Goal: Information Seeking & Learning: Find specific fact

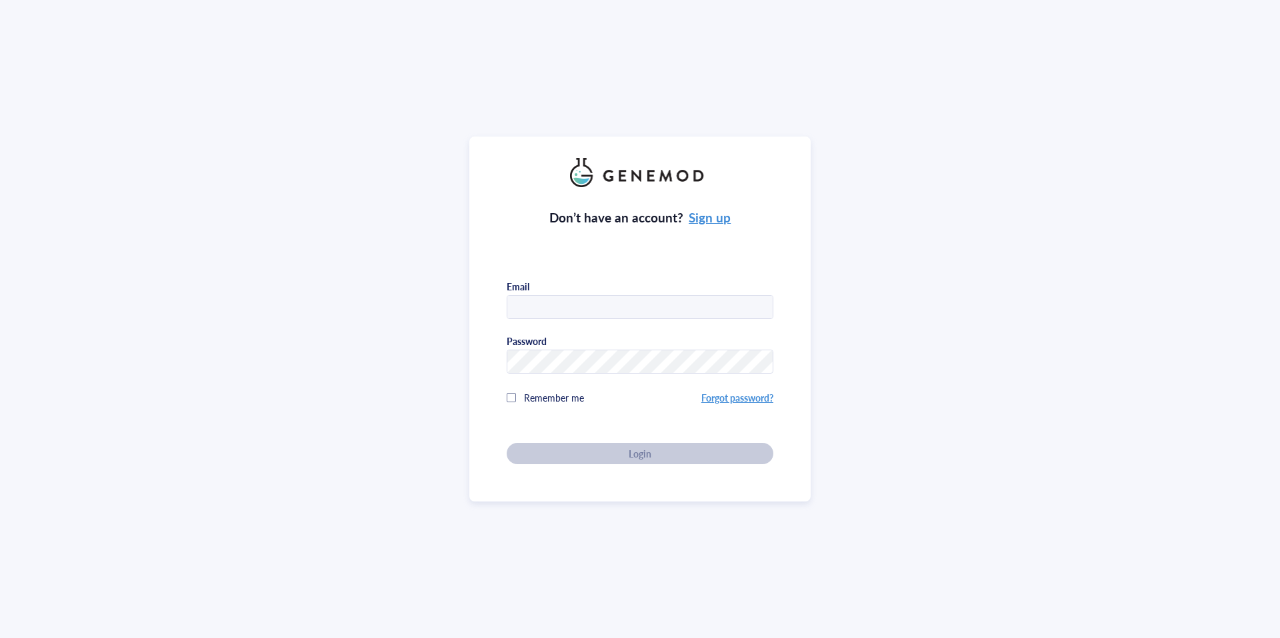
type input "s.ball23@imperial.ac.uk"
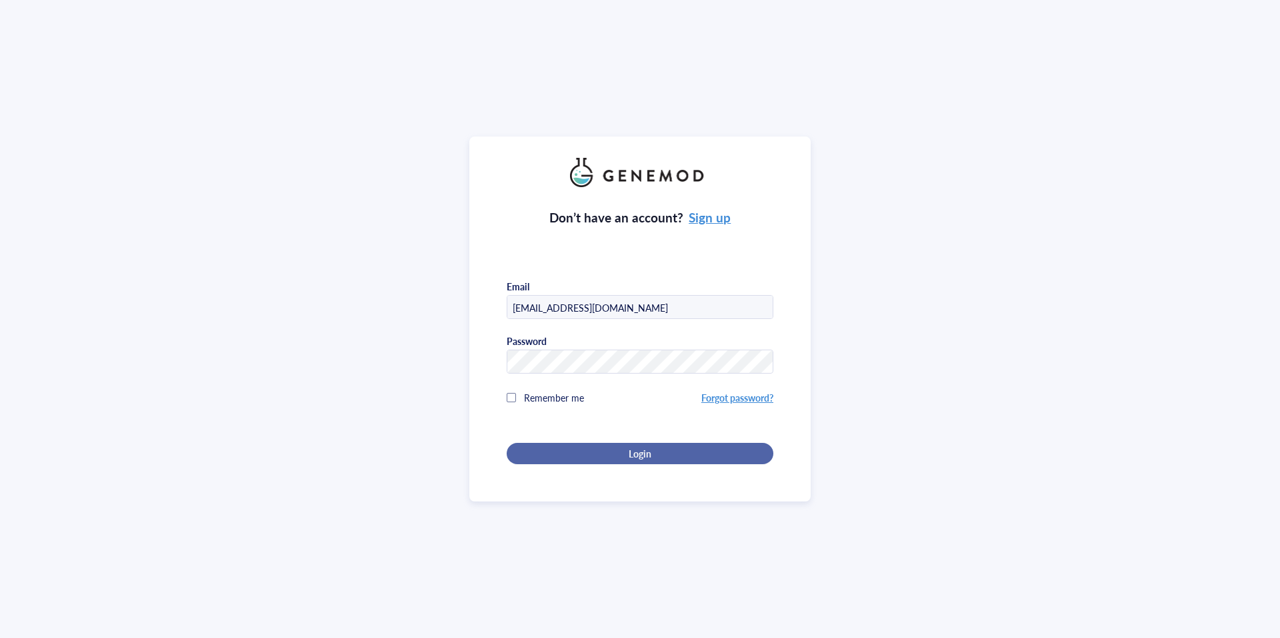
click at [616, 453] on div "Don’t have an account? Sign up Email s.ball23@imperial.ac.uk Password Remember …" at bounding box center [639, 325] width 267 height 277
click at [634, 452] on span "Login" at bounding box center [639, 454] width 23 height 12
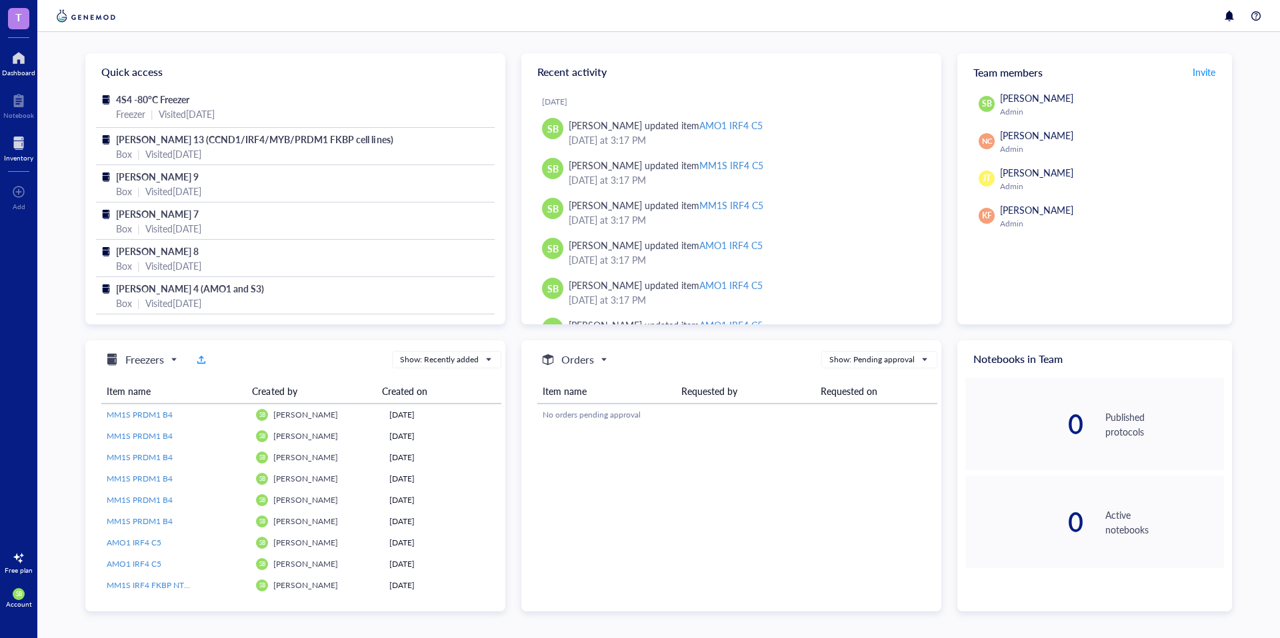
click at [19, 158] on div "Inventory" at bounding box center [18, 158] width 29 height 8
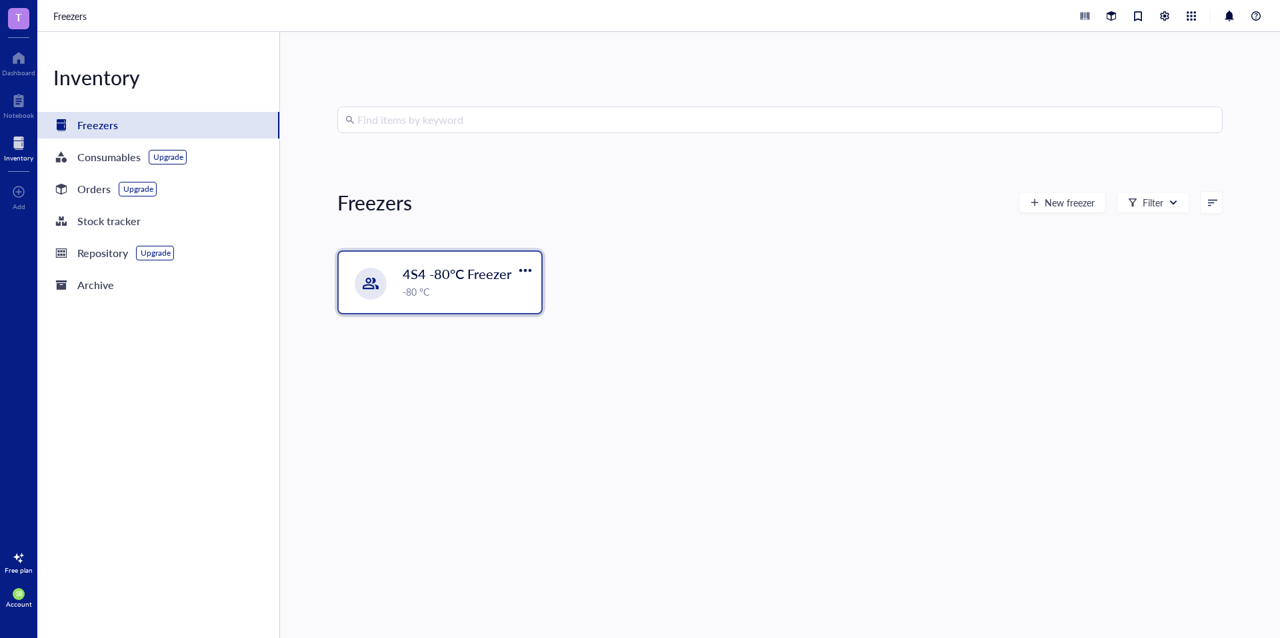
click at [416, 277] on span "4S4 -80°C Freezer" at bounding box center [457, 274] width 109 height 19
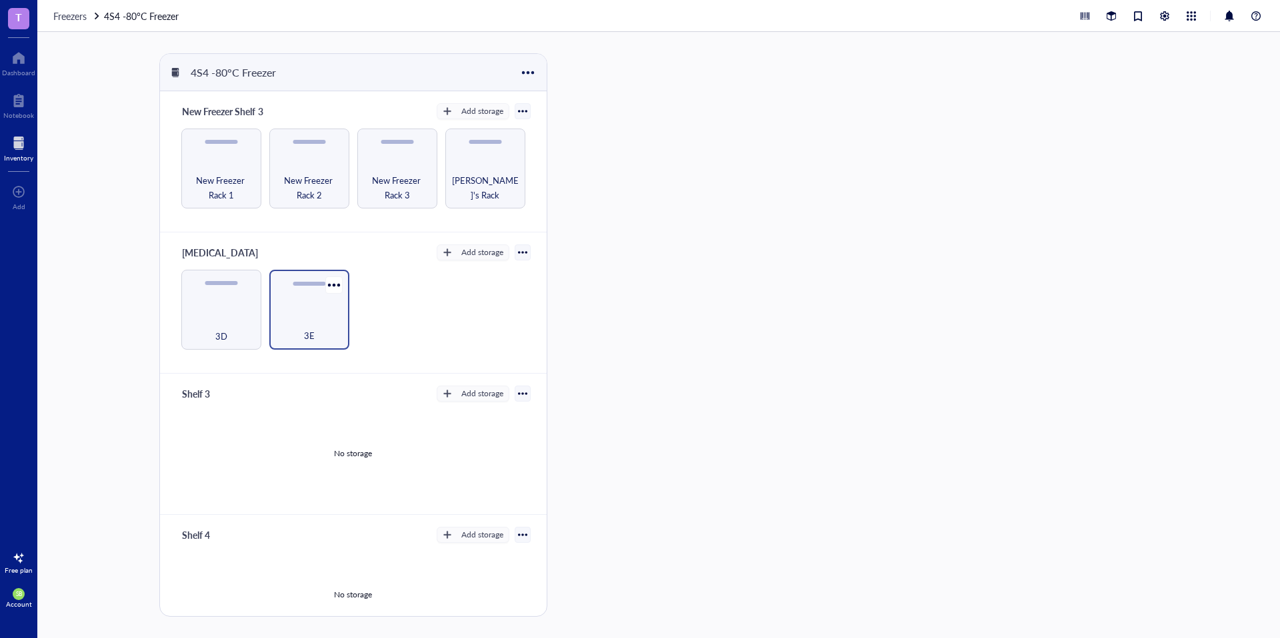
click at [318, 299] on div "3E" at bounding box center [309, 310] width 80 height 80
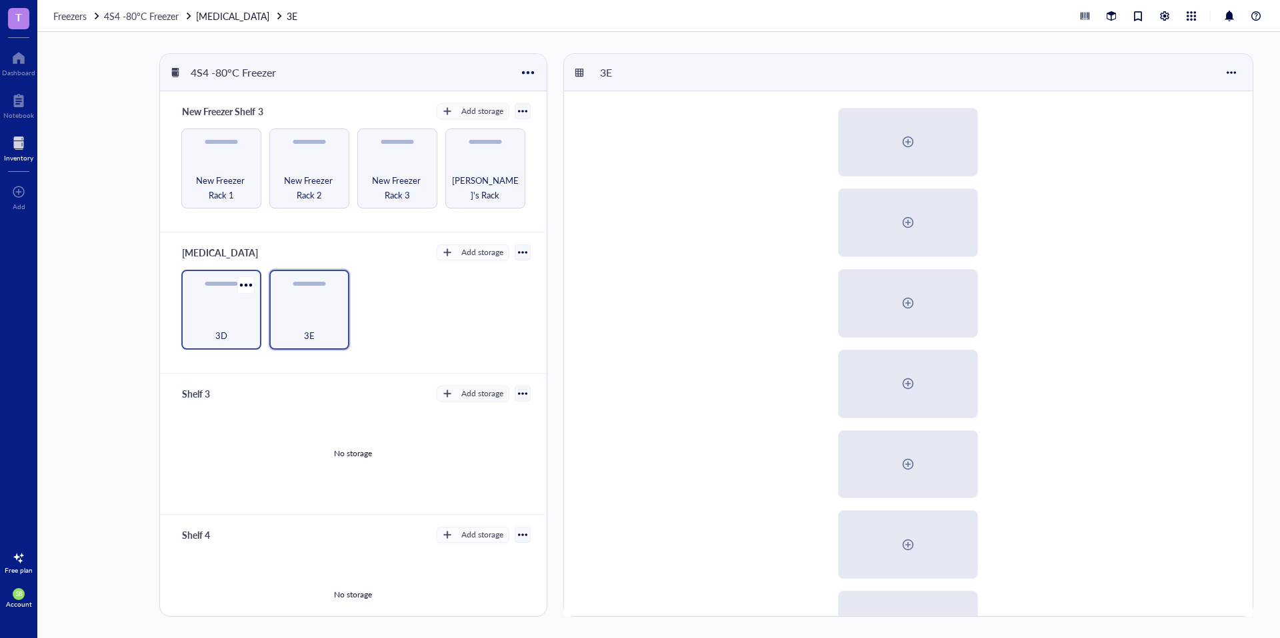
click at [227, 305] on div "3D" at bounding box center [221, 310] width 80 height 80
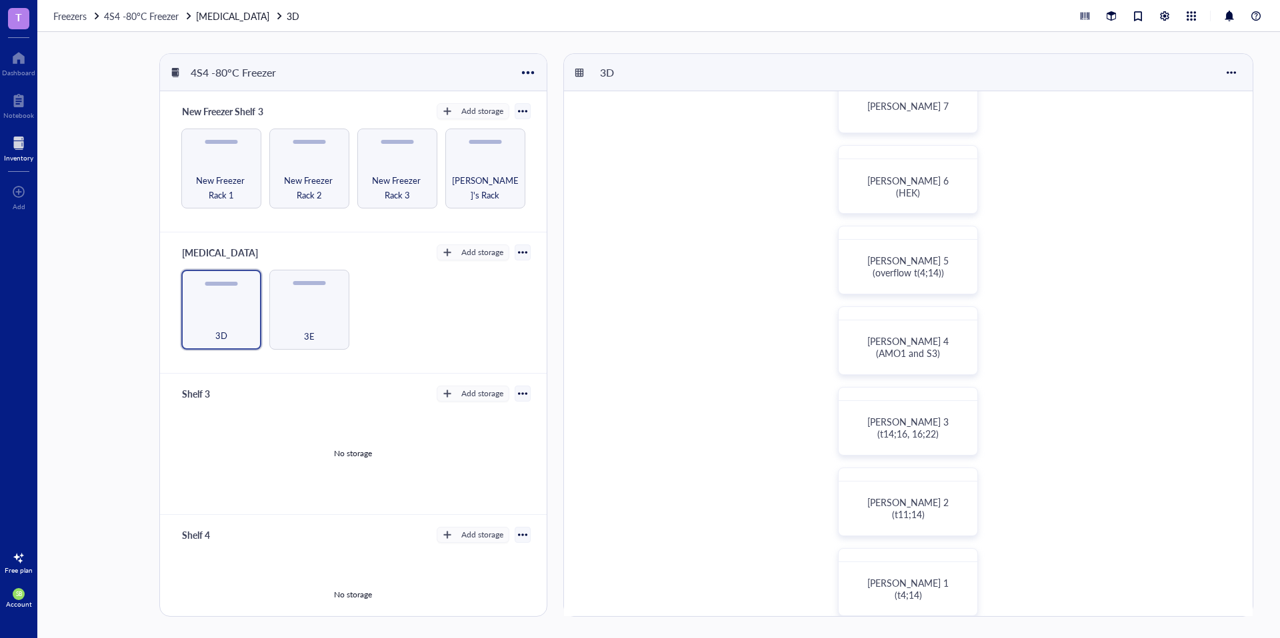
scroll to position [543, 0]
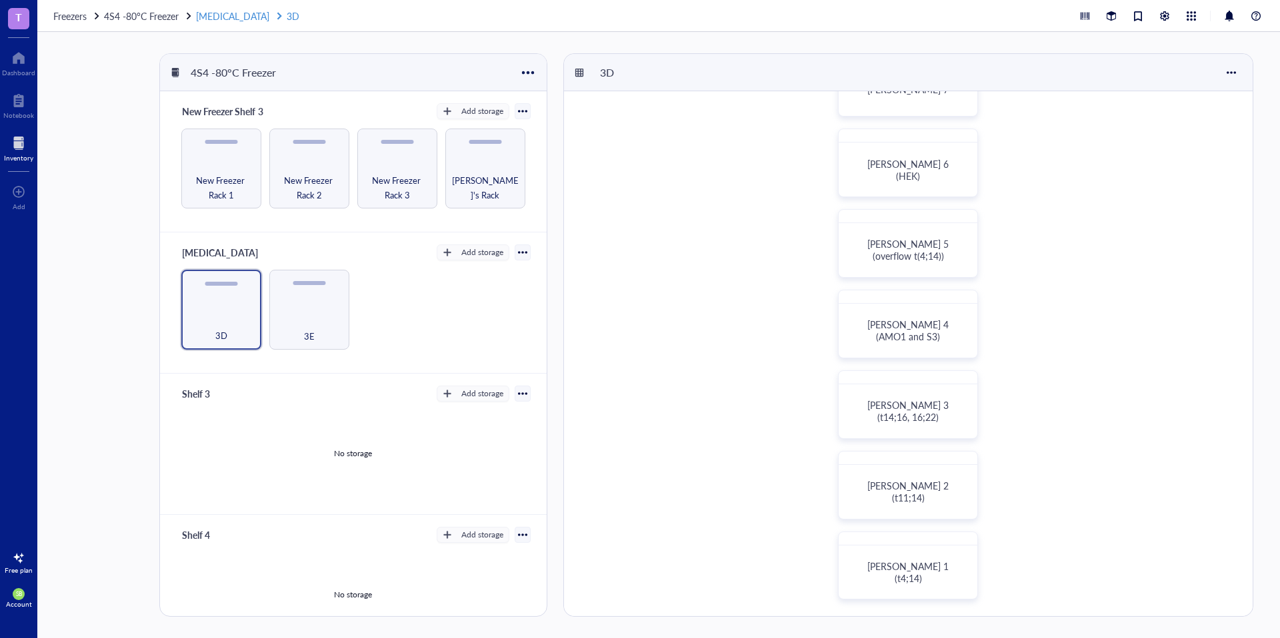
click at [219, 15] on link "[MEDICAL_DATA] 3D" at bounding box center [249, 16] width 106 height 15
click at [170, 15] on span "4S4 -80°C Freezer" at bounding box center [141, 15] width 75 height 13
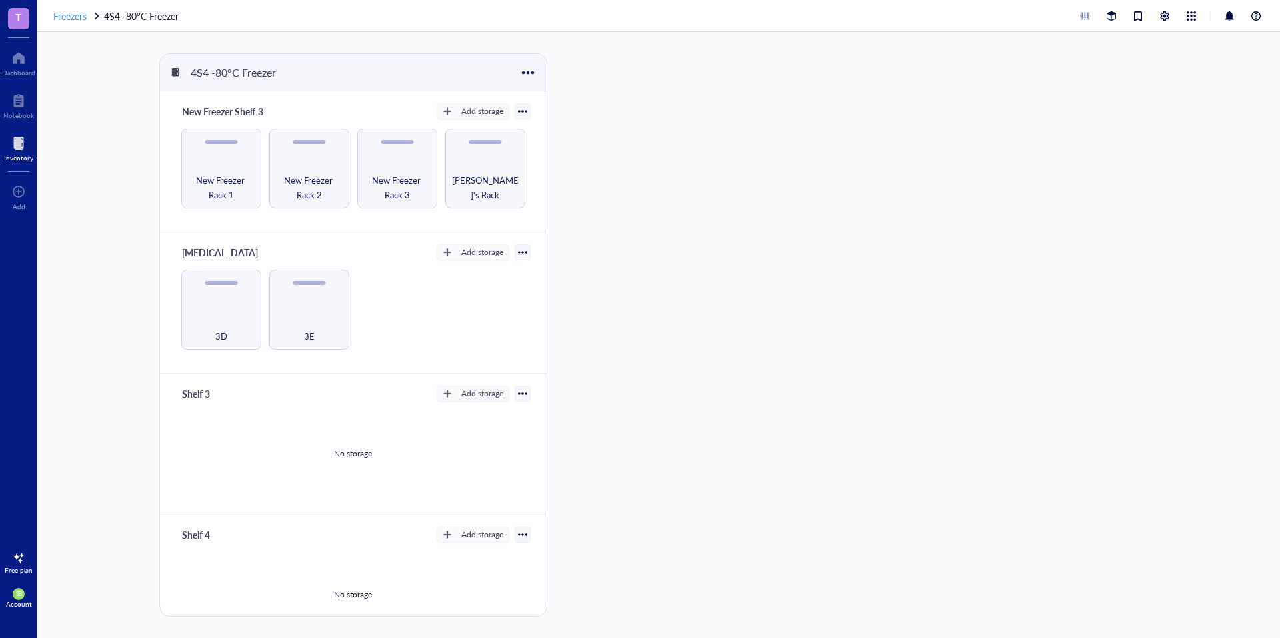
click at [83, 18] on span "Freezers" at bounding box center [69, 15] width 33 height 13
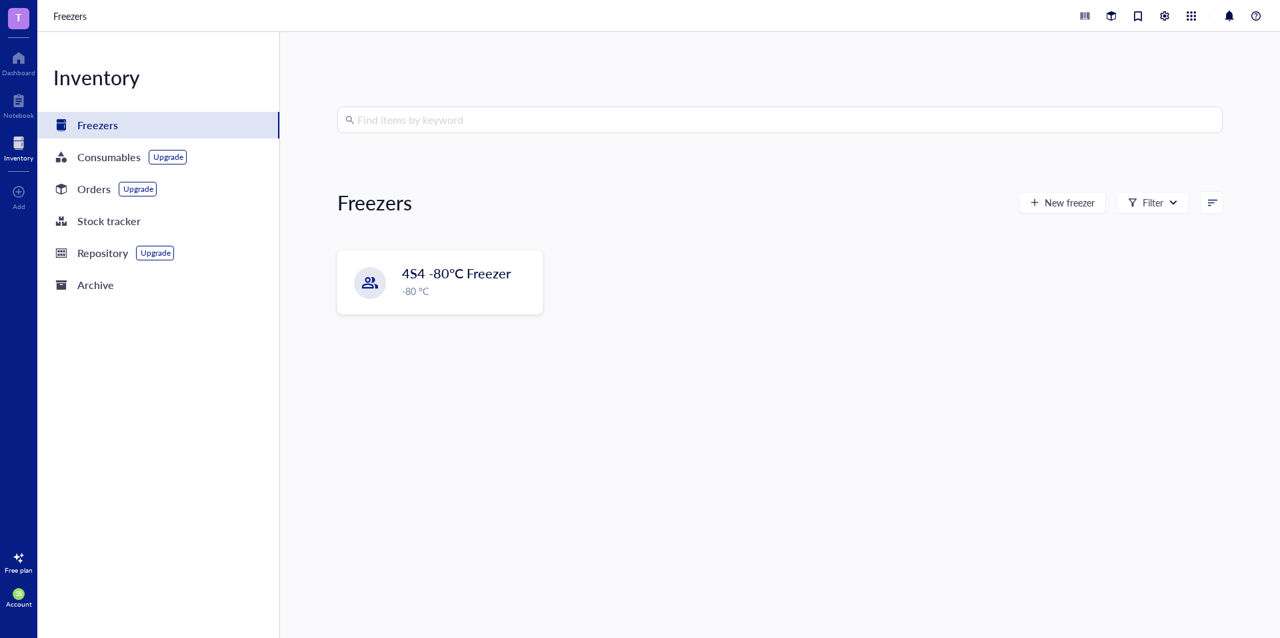
click at [523, 117] on input "search" at bounding box center [785, 119] width 857 height 25
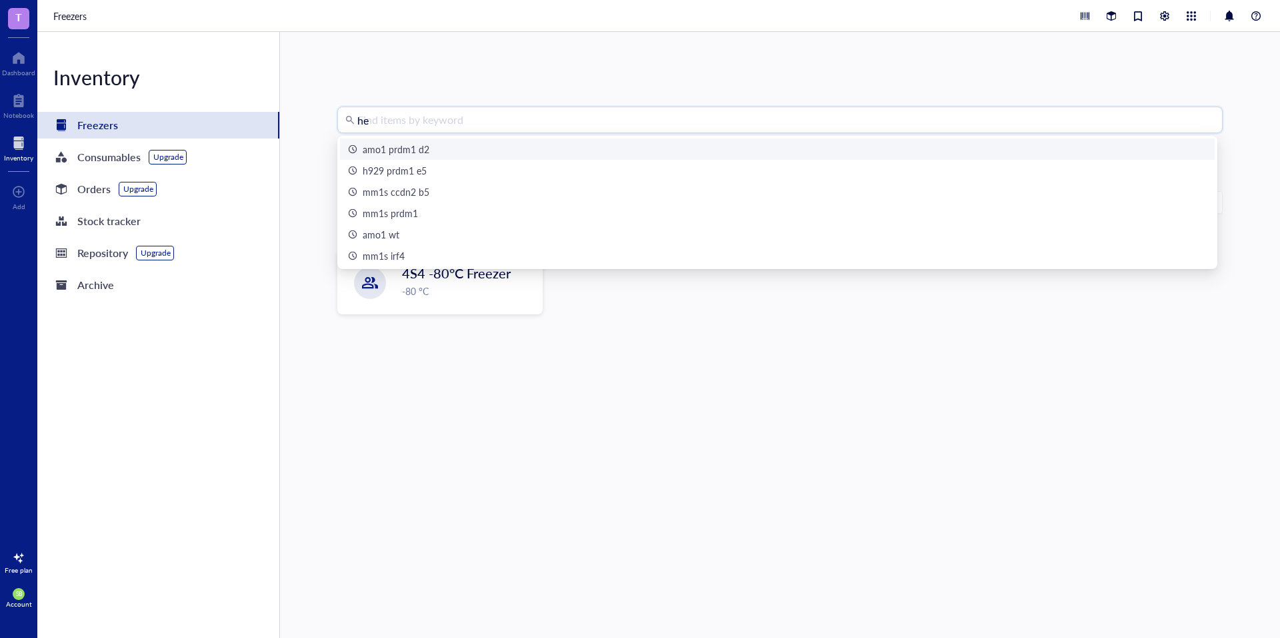
type input "hek"
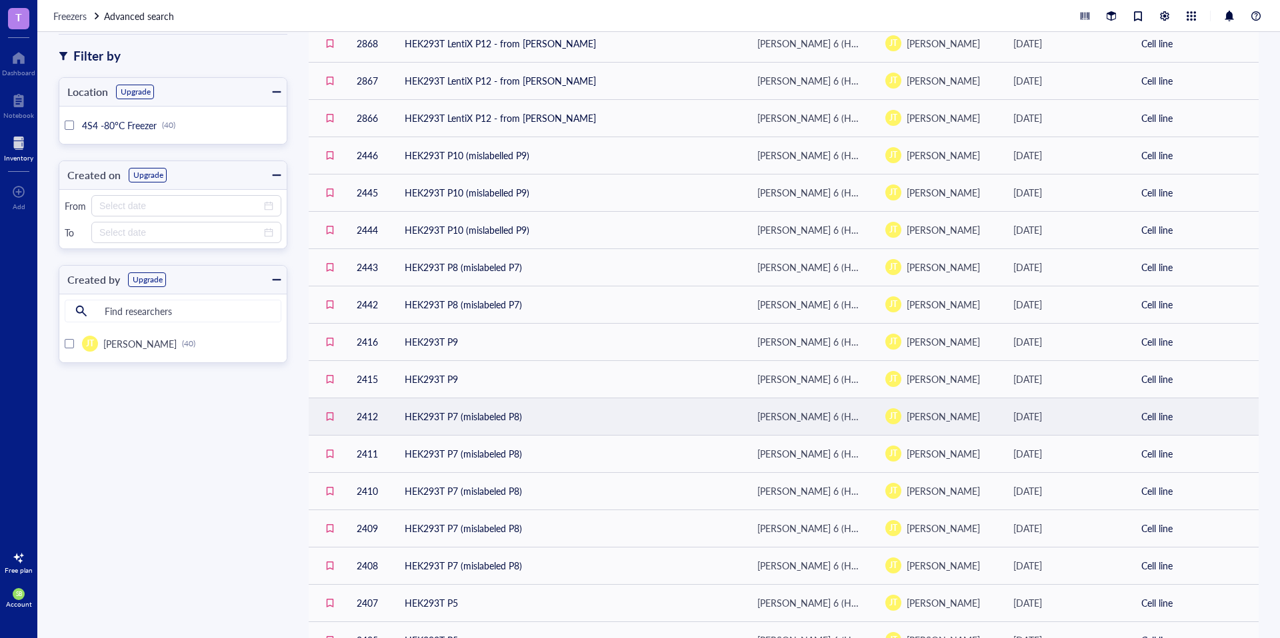
scroll to position [177, 0]
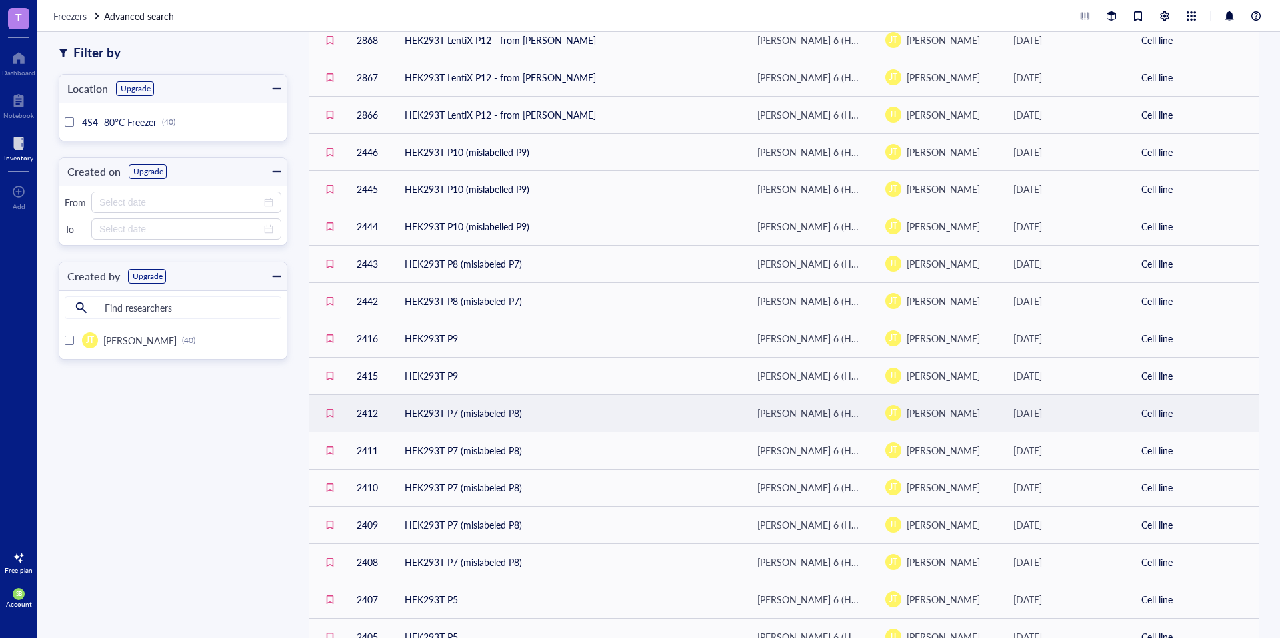
click at [465, 421] on td "HEK293T P7 (mislabeled P8)" at bounding box center [570, 413] width 353 height 37
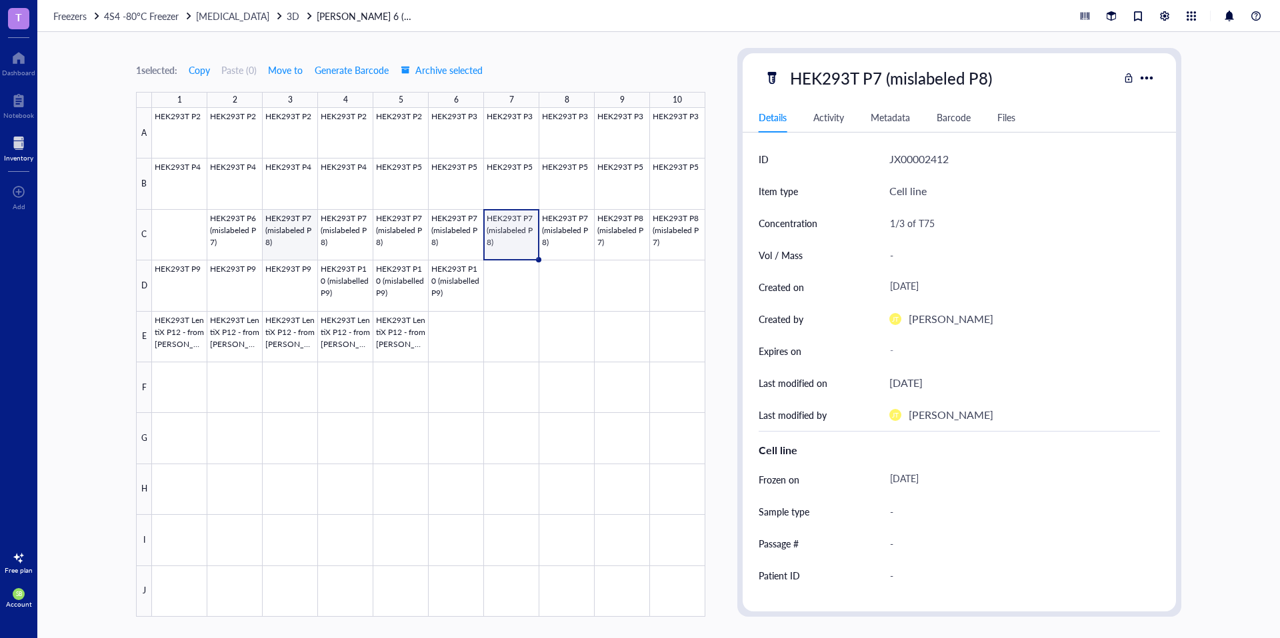
click at [291, 245] on div at bounding box center [428, 362] width 553 height 509
